Goal: Information Seeking & Learning: Learn about a topic

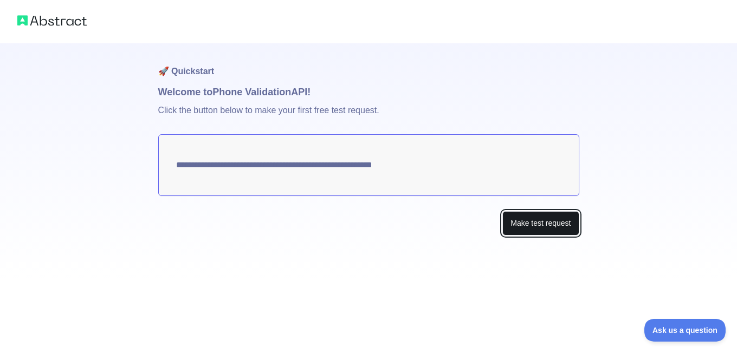
click at [530, 217] on button "Make test request" at bounding box center [540, 223] width 76 height 24
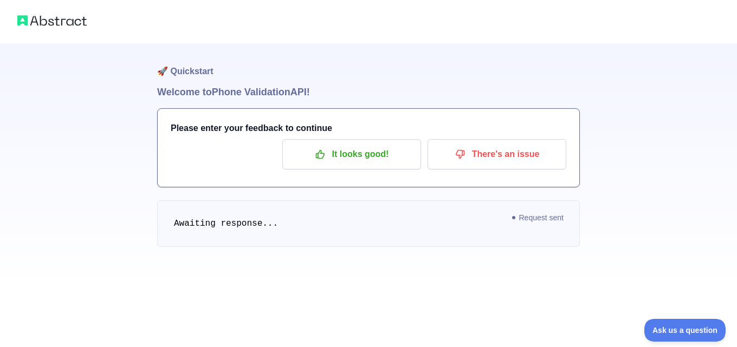
drag, startPoint x: 535, startPoint y: 185, endPoint x: 398, endPoint y: 70, distance: 179.3
click at [398, 70] on h1 "🚀 Quickstart" at bounding box center [368, 63] width 423 height 41
click at [334, 218] on pre "Awaiting response..." at bounding box center [368, 224] width 423 height 47
click at [78, 23] on img at bounding box center [51, 20] width 69 height 15
click at [540, 222] on span "Request sent" at bounding box center [538, 217] width 62 height 13
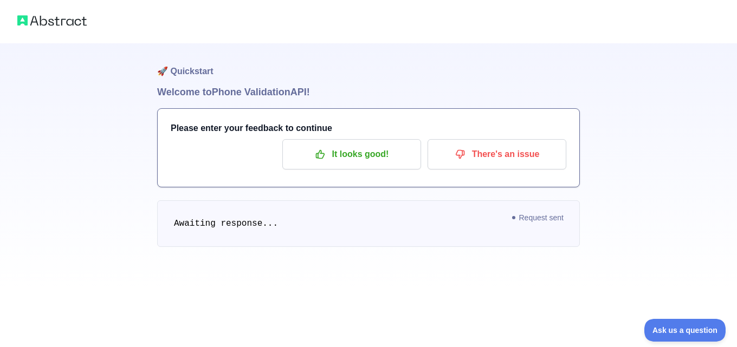
click at [202, 233] on pre "Awaiting response..." at bounding box center [368, 224] width 423 height 47
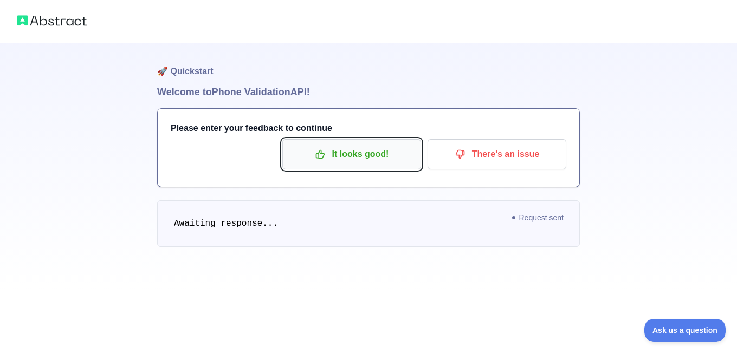
click at [373, 156] on p "It looks good!" at bounding box center [351, 154] width 122 height 18
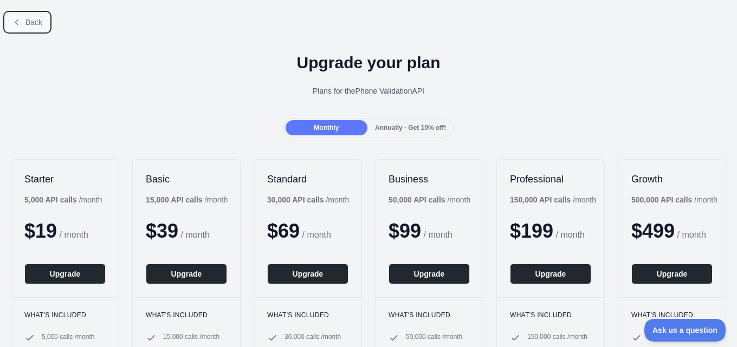
click at [34, 21] on span "Back" at bounding box center [33, 22] width 17 height 9
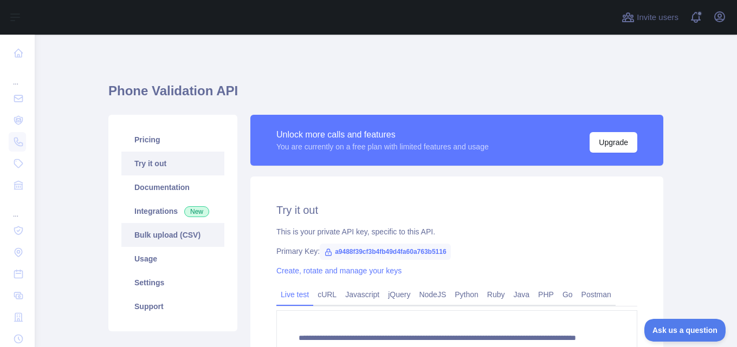
click at [160, 231] on link "Bulk upload (CSV)" at bounding box center [172, 235] width 103 height 24
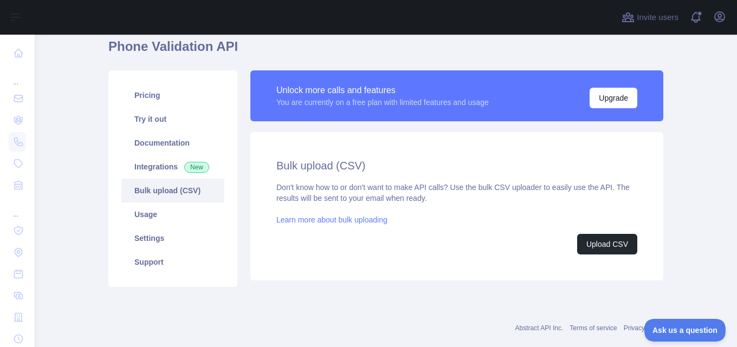
scroll to position [64, 0]
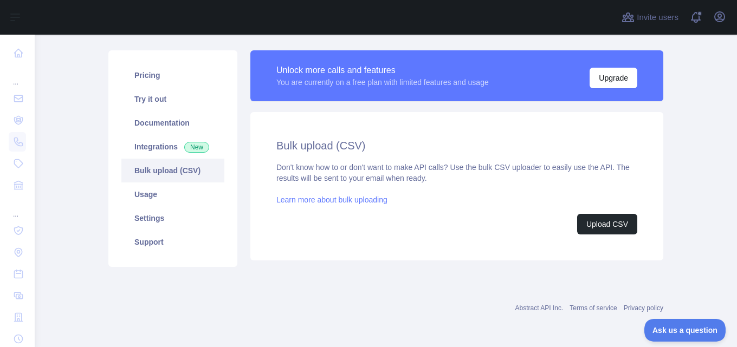
click at [354, 202] on link "Learn more about bulk uploading" at bounding box center [331, 200] width 111 height 9
click at [605, 222] on button "Upload CSV" at bounding box center [607, 224] width 60 height 21
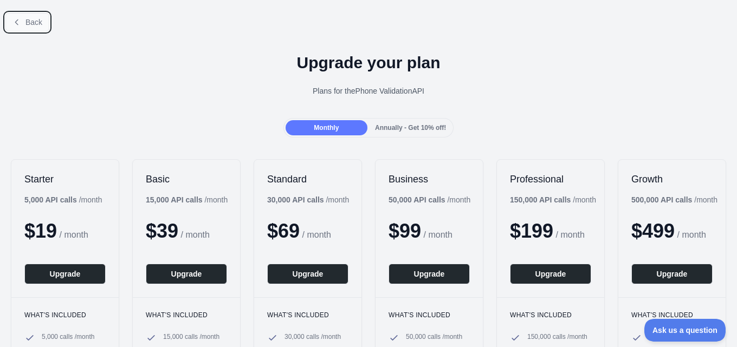
click at [39, 21] on span "Back" at bounding box center [33, 22] width 17 height 9
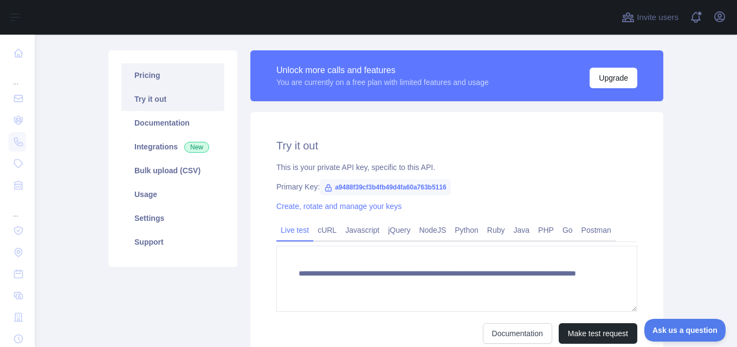
click at [167, 76] on link "Pricing" at bounding box center [172, 75] width 103 height 24
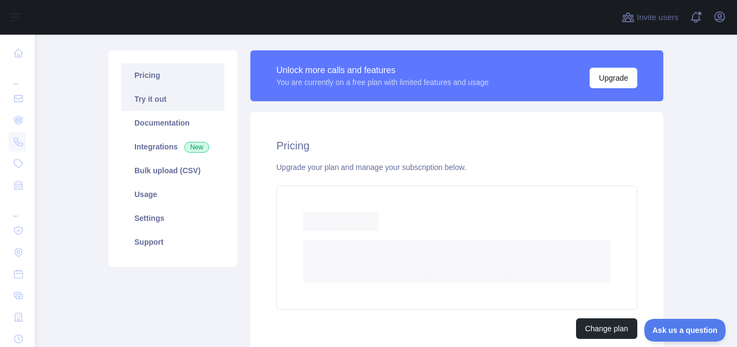
click at [182, 101] on link "Try it out" at bounding box center [172, 99] width 103 height 24
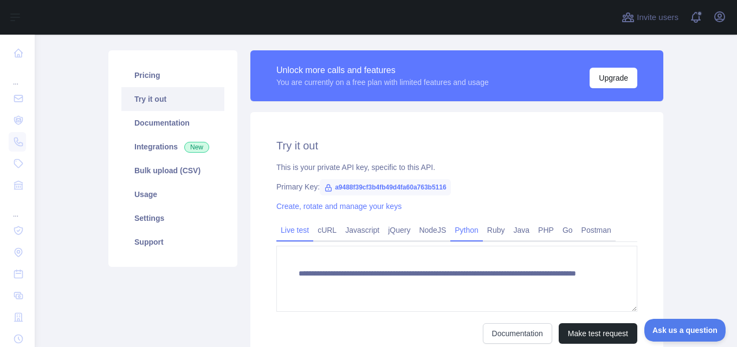
click at [468, 236] on link "Python" at bounding box center [466, 230] width 33 height 17
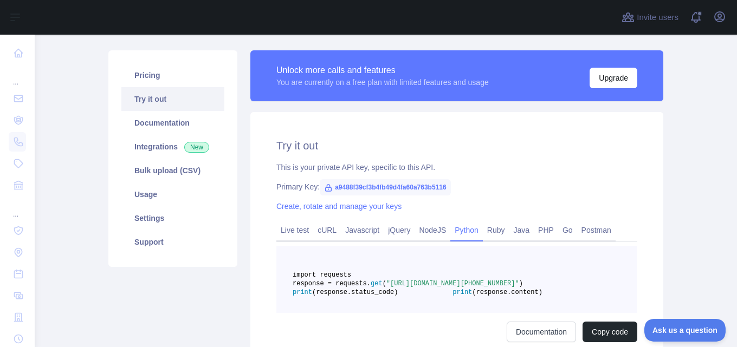
scroll to position [192, 0]
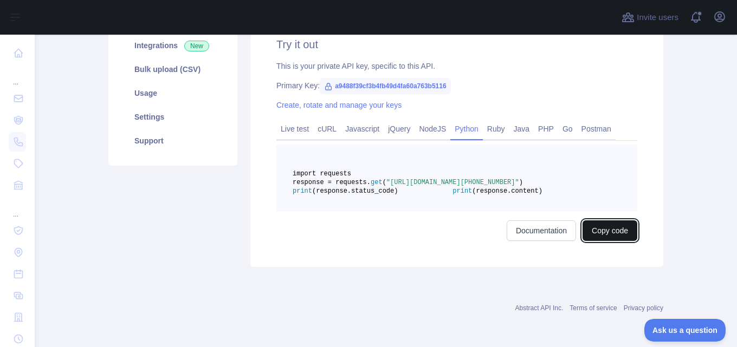
click at [609, 232] on button "Copy code" at bounding box center [610, 231] width 55 height 21
click at [623, 236] on button "Copied" at bounding box center [616, 231] width 42 height 21
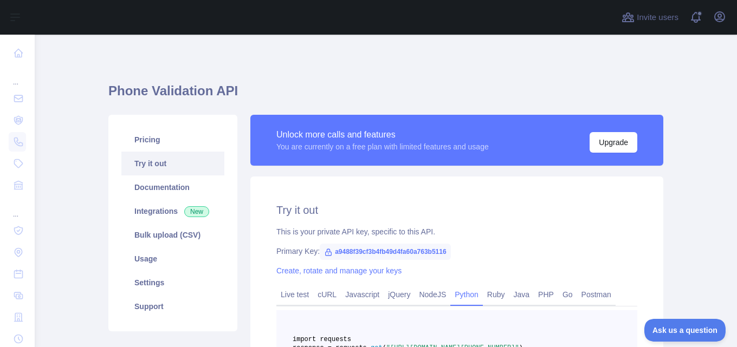
click at [156, 170] on link "Try it out" at bounding box center [172, 164] width 103 height 24
click at [160, 184] on link "Documentation" at bounding box center [172, 188] width 103 height 24
